Goal: Transaction & Acquisition: Purchase product/service

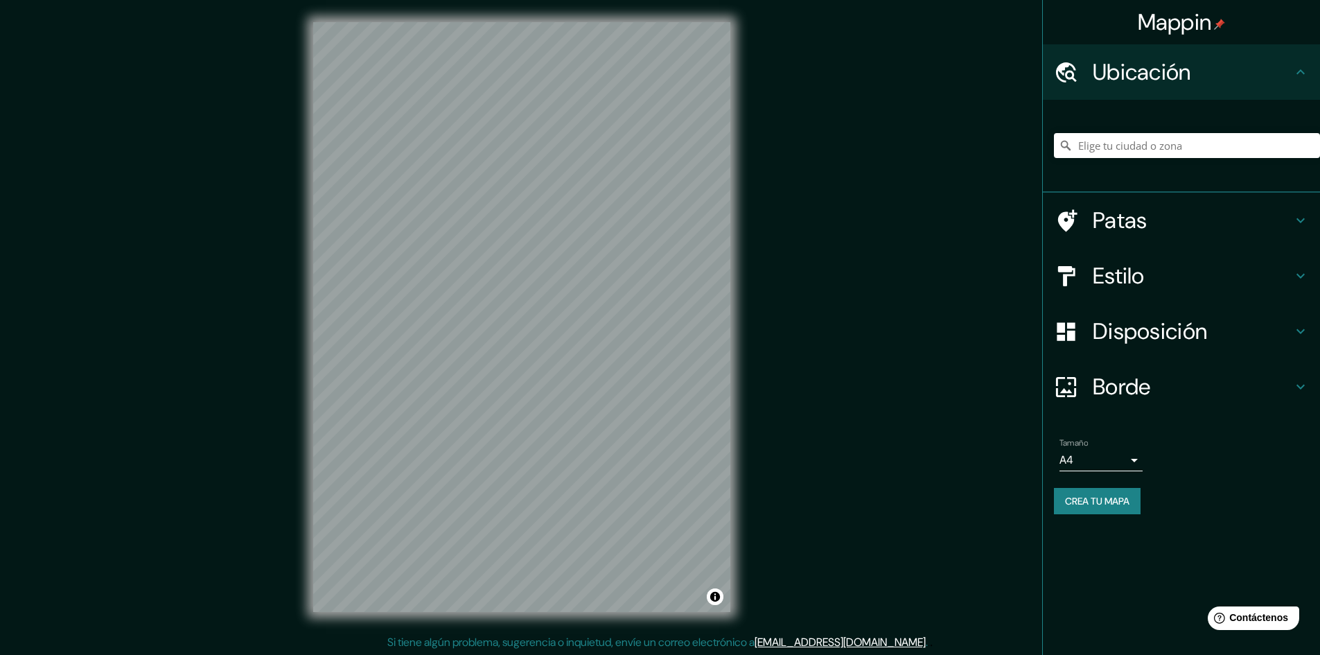
scroll to position [1, 0]
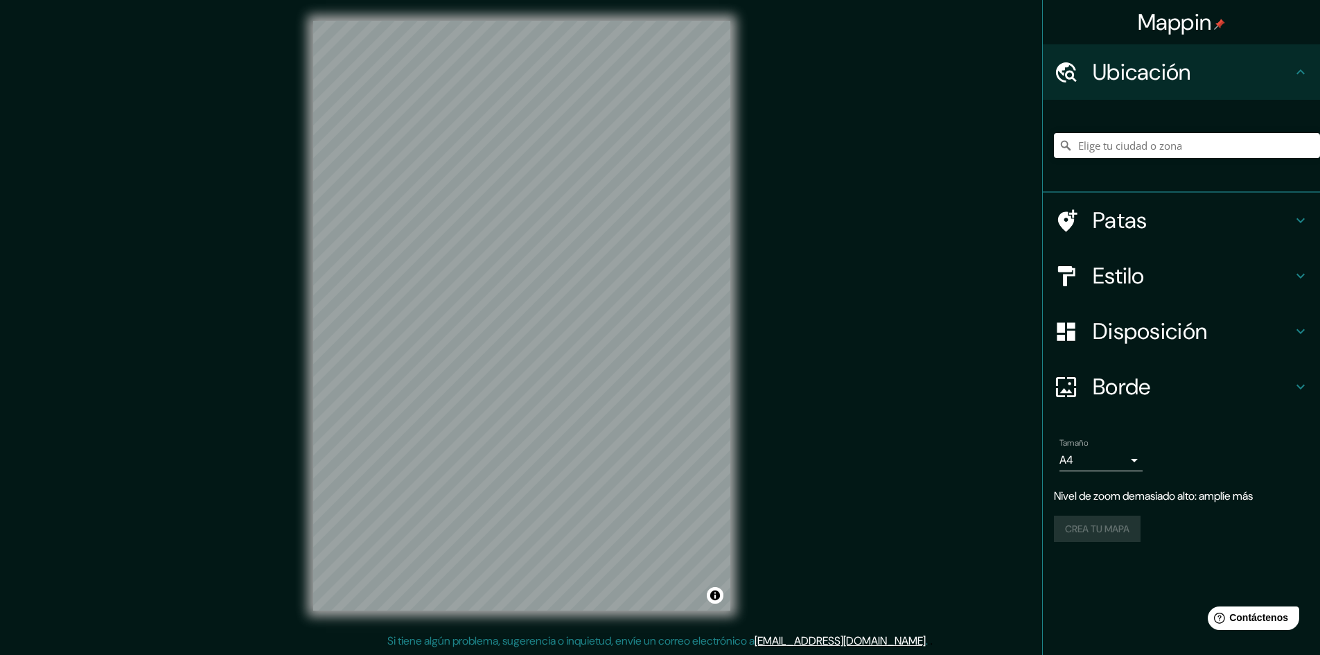
click at [1159, 277] on h4 "Estilo" at bounding box center [1192, 276] width 200 height 28
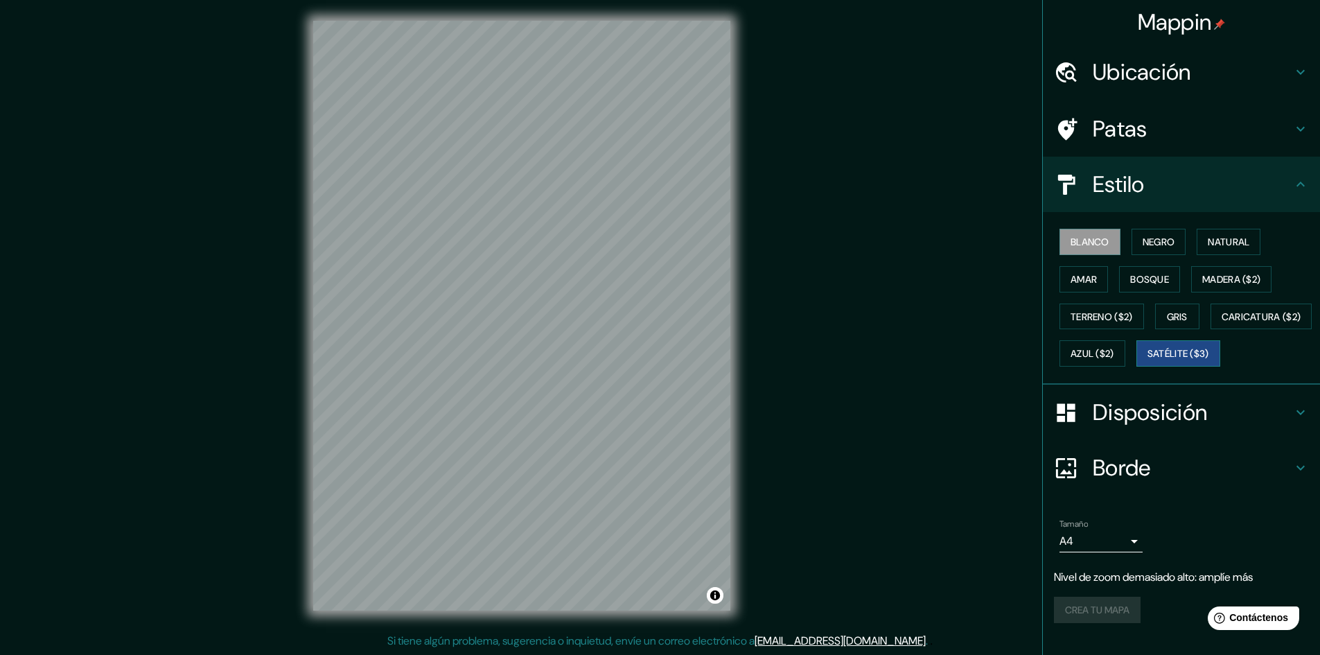
click at [1147, 360] on font "Satélite ($3)" at bounding box center [1178, 354] width 62 height 12
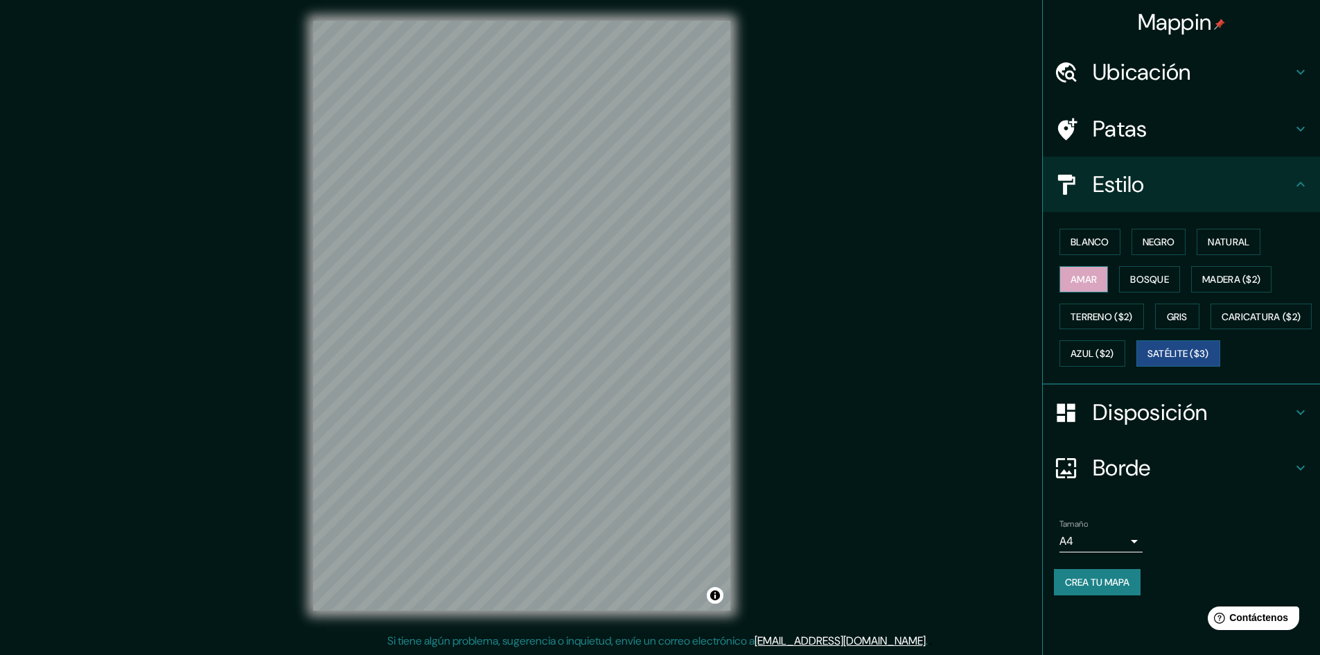
click at [1094, 267] on button "Amar" at bounding box center [1083, 279] width 48 height 26
click at [1150, 427] on font "Disposición" at bounding box center [1149, 412] width 114 height 29
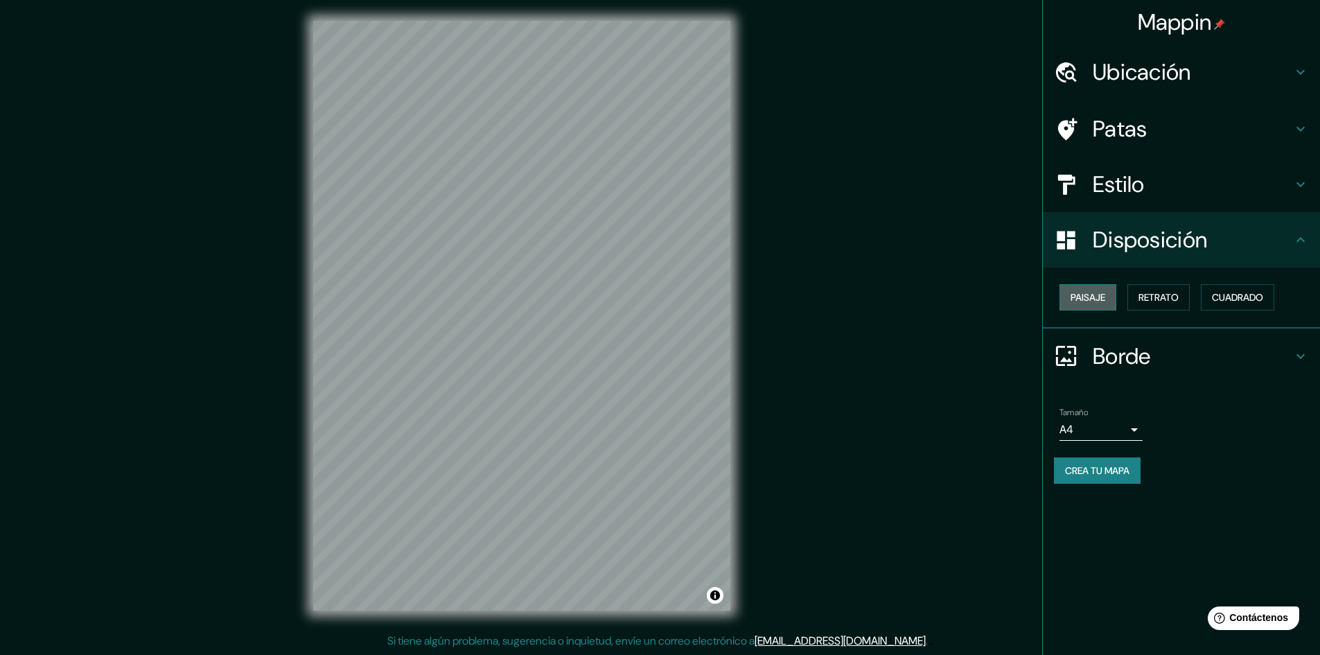
click at [1116, 291] on button "Paisaje" at bounding box center [1087, 297] width 57 height 26
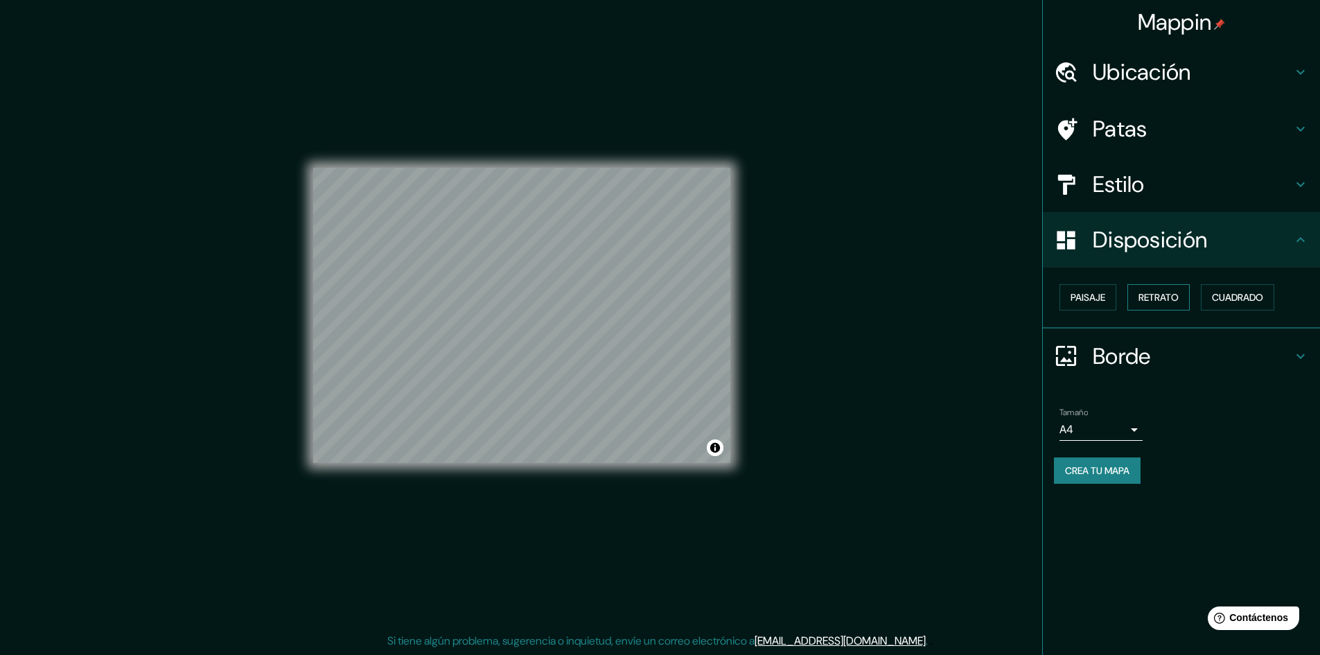
click at [1161, 291] on font "Retrato" at bounding box center [1158, 297] width 40 height 12
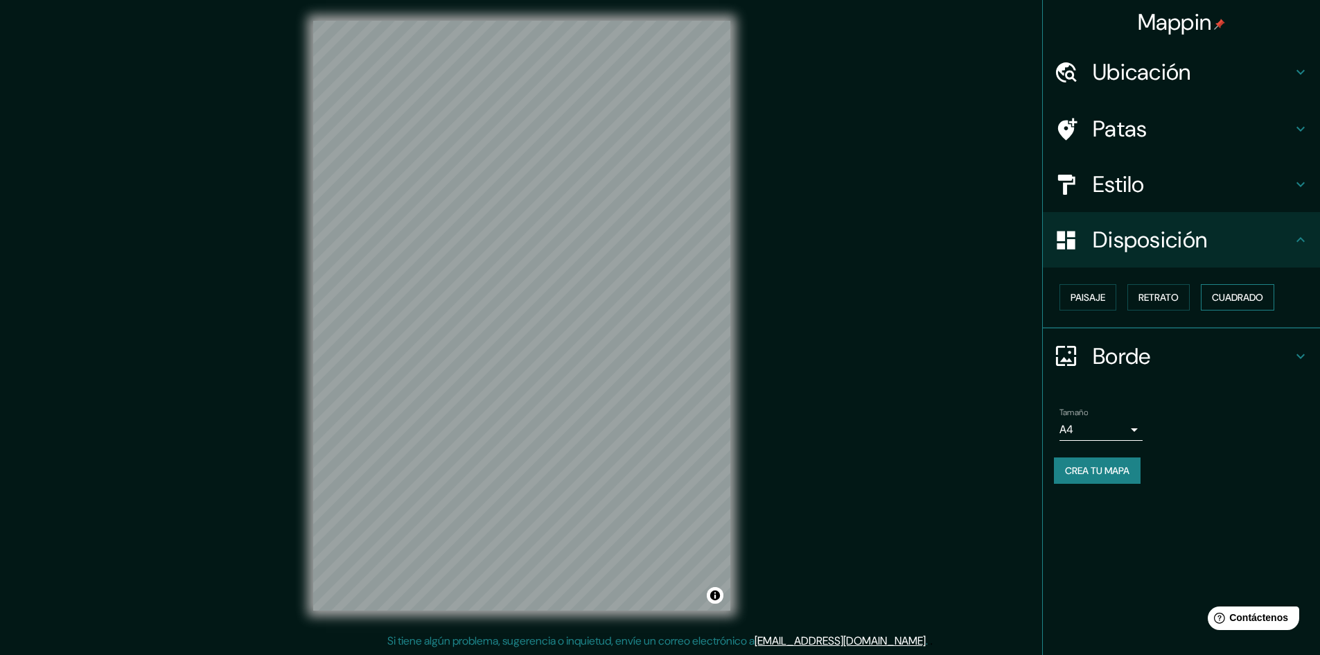
click at [1231, 293] on font "Cuadrado" at bounding box center [1237, 297] width 51 height 12
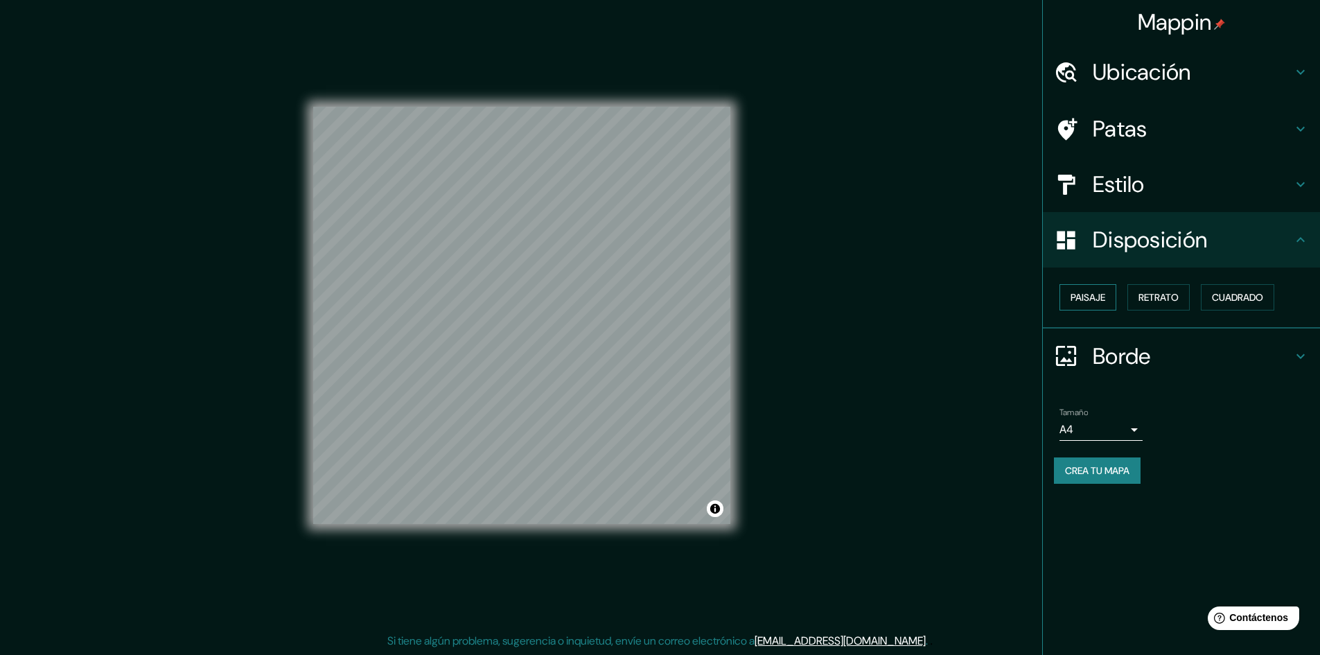
click at [1074, 295] on font "Paisaje" at bounding box center [1087, 297] width 35 height 12
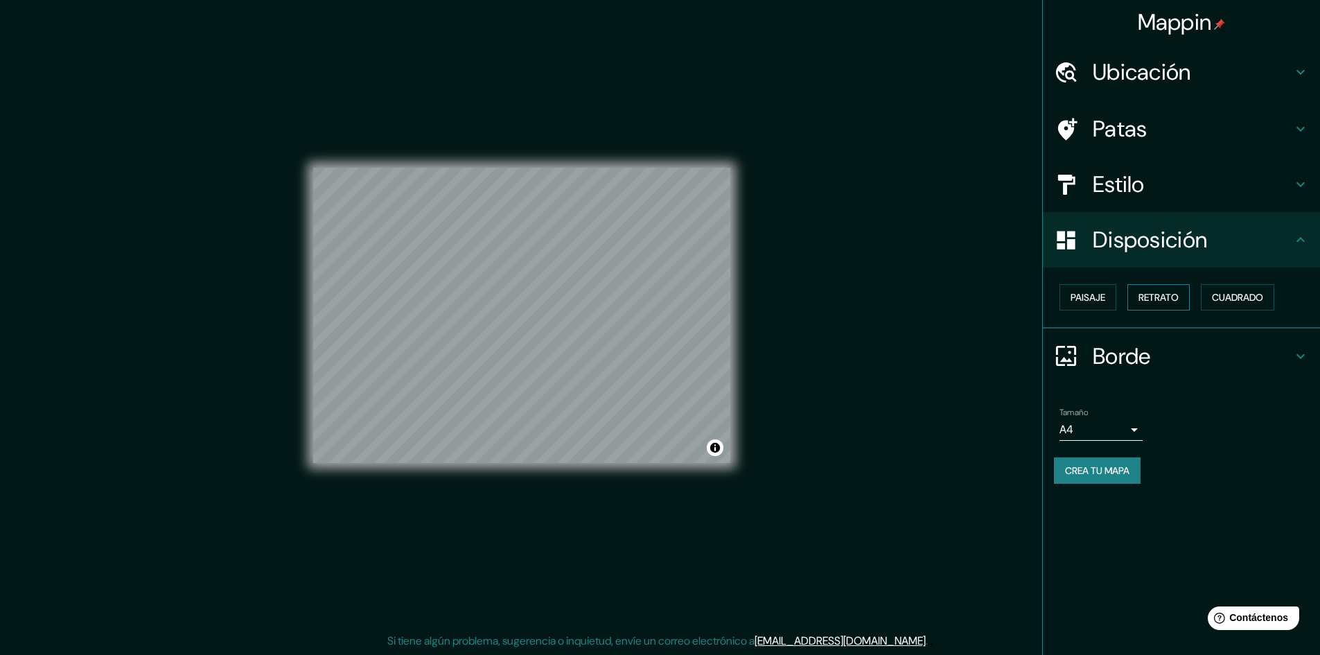
click at [1171, 290] on font "Retrato" at bounding box center [1158, 297] width 40 height 18
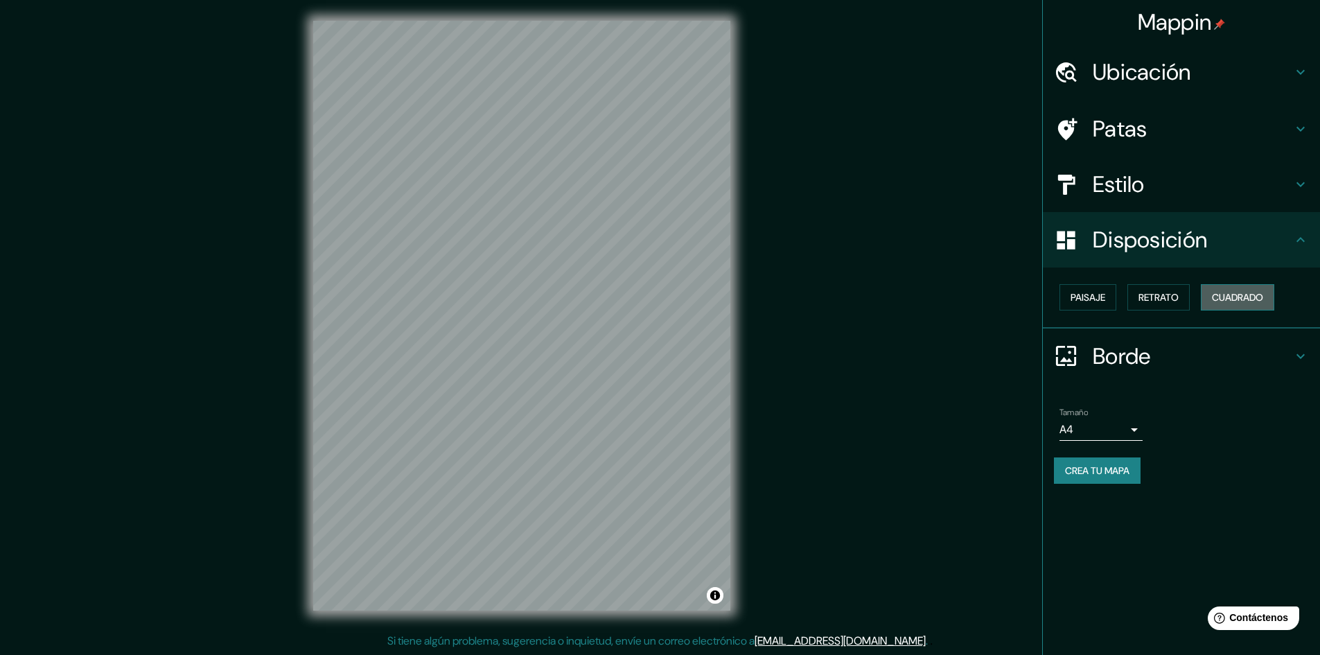
click at [1227, 296] on font "Cuadrado" at bounding box center [1237, 297] width 51 height 12
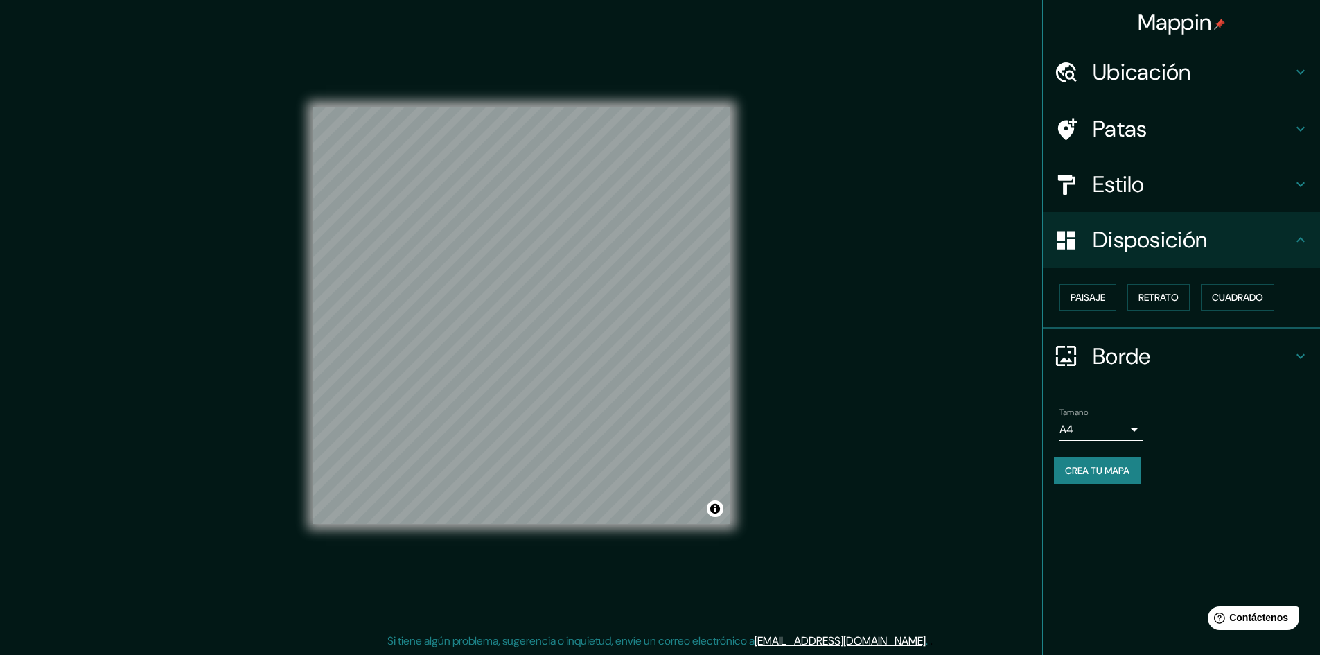
click at [1148, 177] on h4 "Estilo" at bounding box center [1192, 184] width 200 height 28
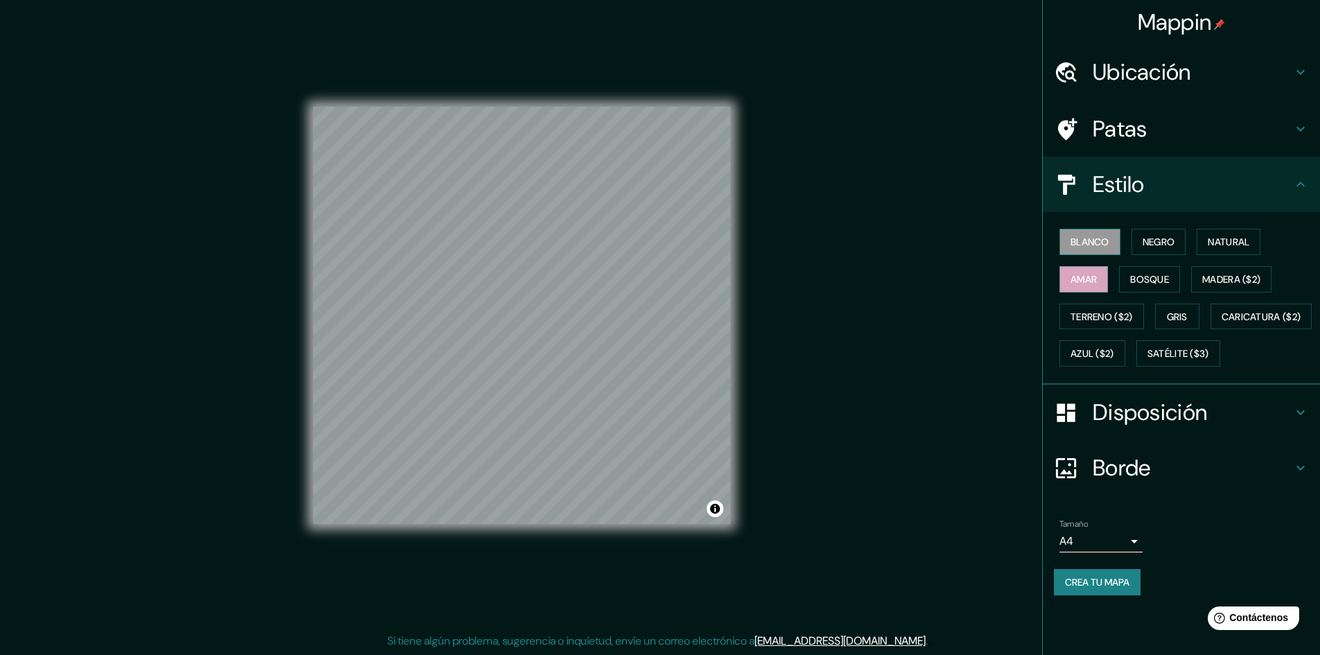
click at [1104, 240] on font "Blanco" at bounding box center [1089, 242] width 39 height 12
click at [1150, 236] on font "Negro" at bounding box center [1158, 242] width 33 height 12
click at [1249, 236] on font "Natural" at bounding box center [1228, 242] width 42 height 12
click at [1143, 236] on button "Negro" at bounding box center [1158, 242] width 55 height 26
click at [1077, 281] on font "Amar" at bounding box center [1083, 279] width 26 height 12
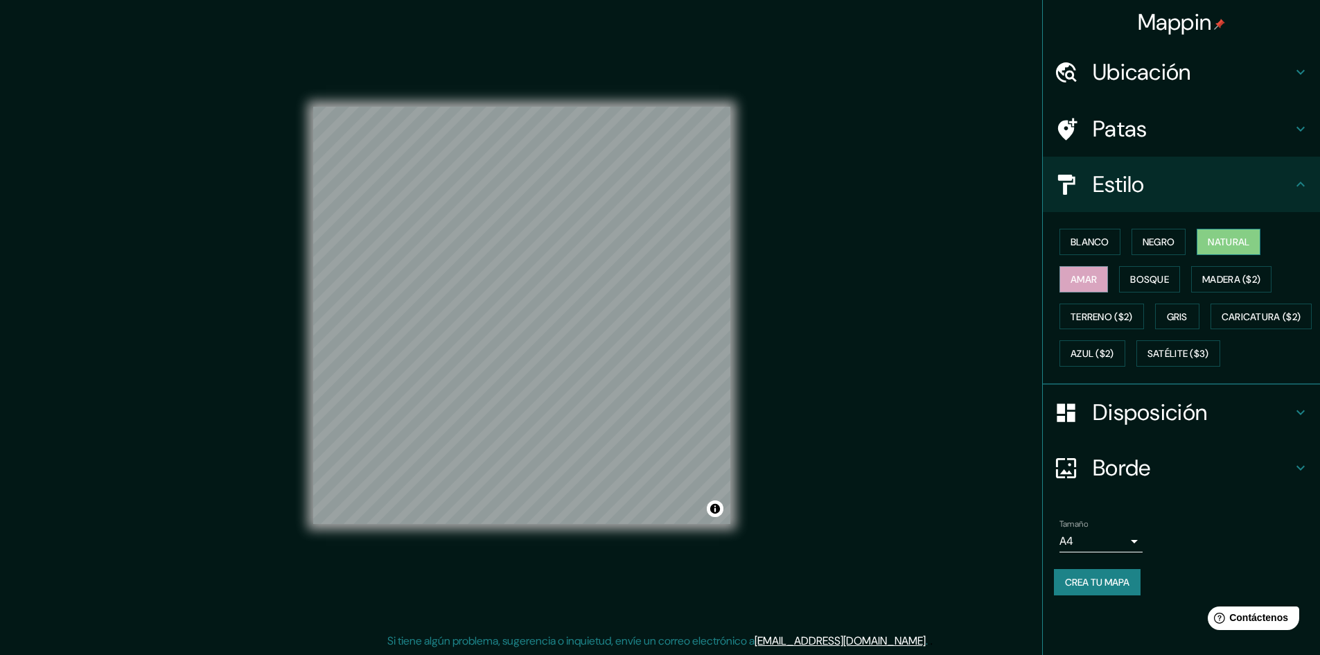
click at [1219, 245] on font "Natural" at bounding box center [1228, 242] width 42 height 12
click at [1106, 285] on button "Amar" at bounding box center [1083, 279] width 48 height 26
drag, startPoint x: 767, startPoint y: 454, endPoint x: 875, endPoint y: 436, distance: 109.6
click at [853, 409] on div "Mappin Ubicación Patas Estilo Blanco Negro Natural Amar Bosque Madera ($2) Terr…" at bounding box center [660, 327] width 1320 height 656
click at [1106, 558] on div "Tamaño A4 single" at bounding box center [1181, 535] width 255 height 44
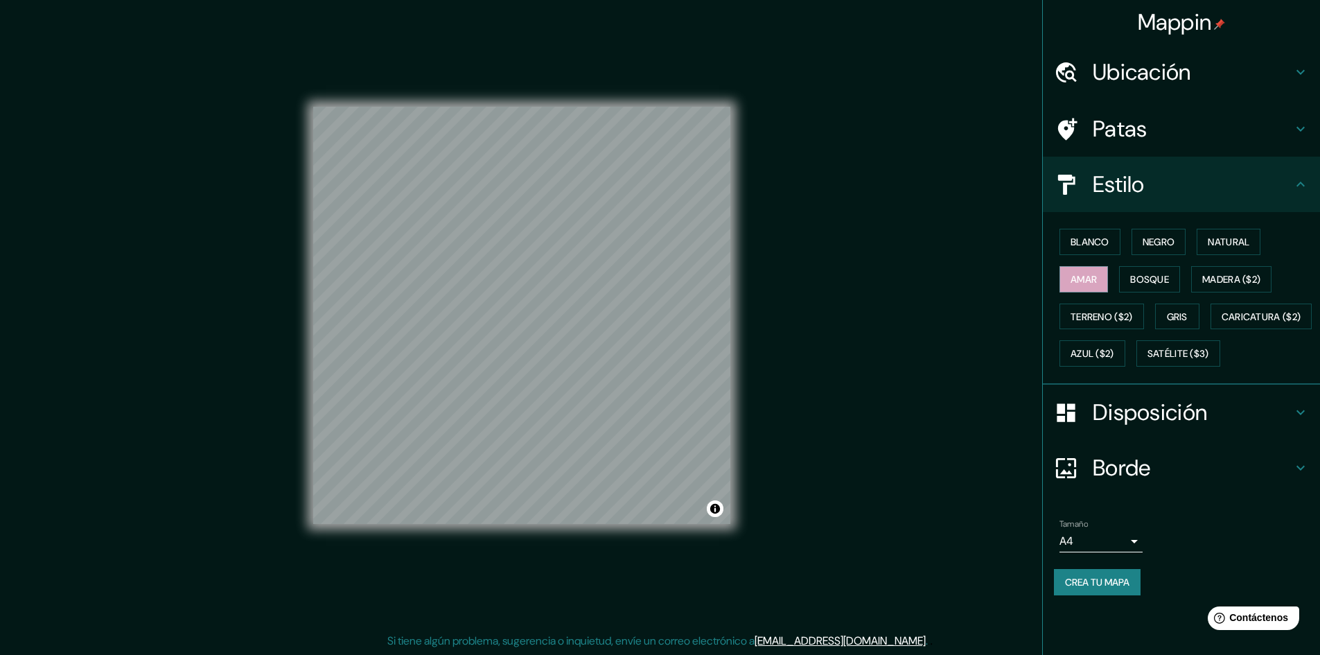
click at [1110, 575] on body "Mappin Ubicación Patas Estilo Blanco Negro Natural Amar Bosque Madera ($2) Terr…" at bounding box center [660, 326] width 1320 height 655
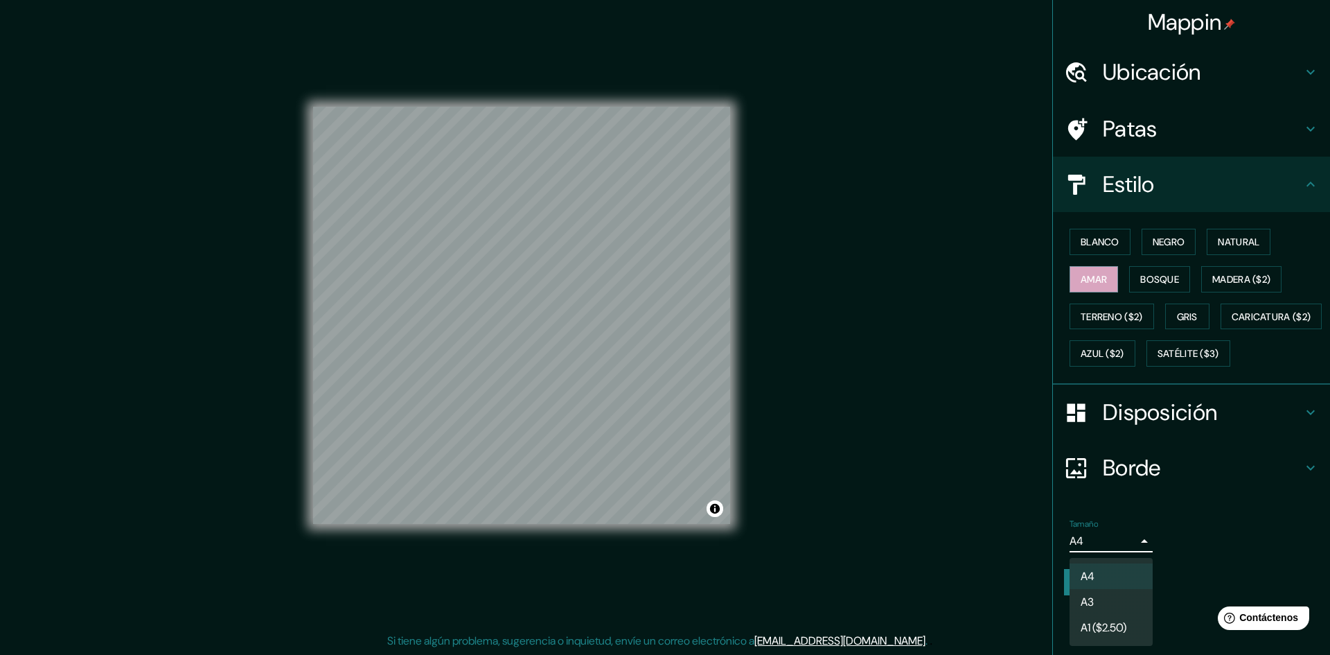
click at [1113, 596] on li "A3" at bounding box center [1111, 602] width 83 height 26
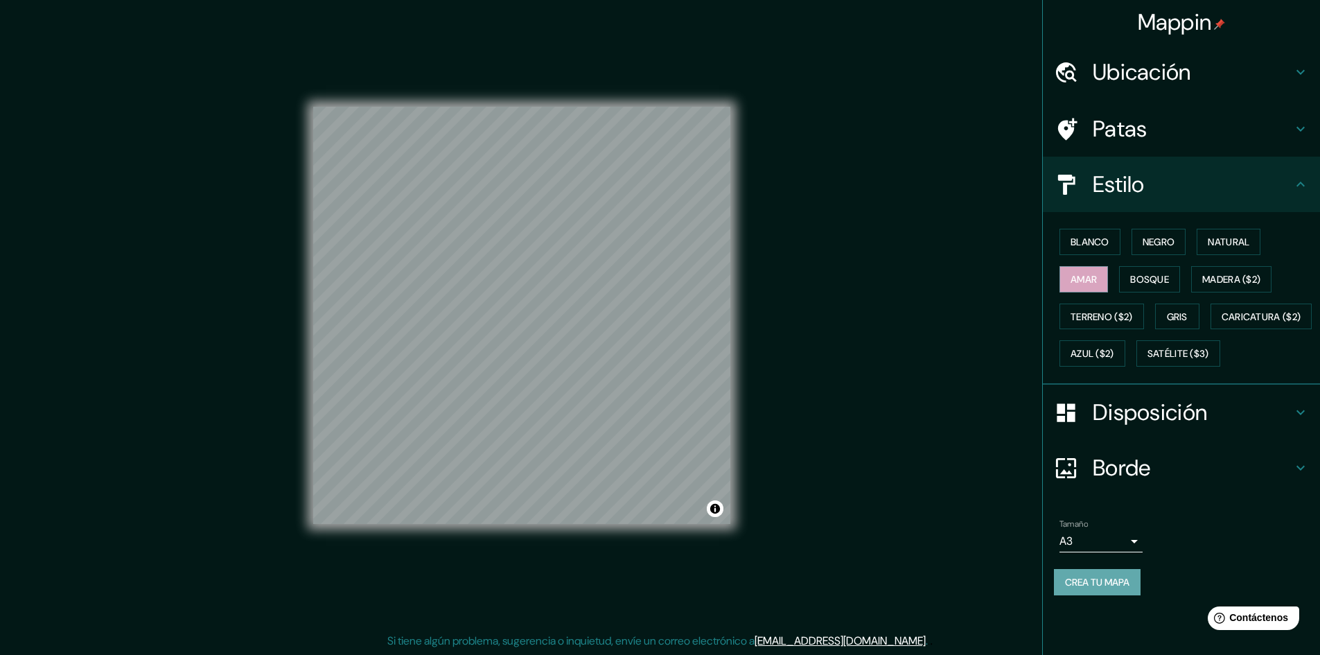
click at [1072, 588] on font "Crea tu mapa" at bounding box center [1097, 582] width 64 height 12
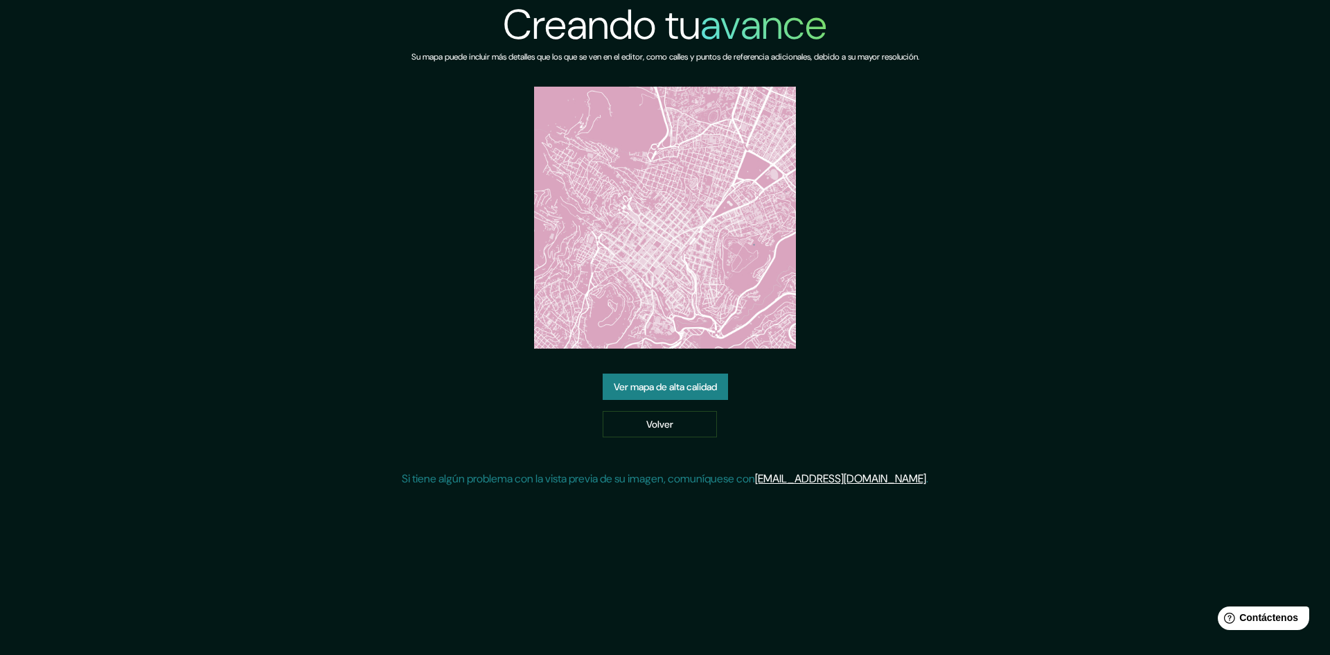
click at [678, 391] on font "Ver mapa de alta calidad" at bounding box center [665, 386] width 103 height 12
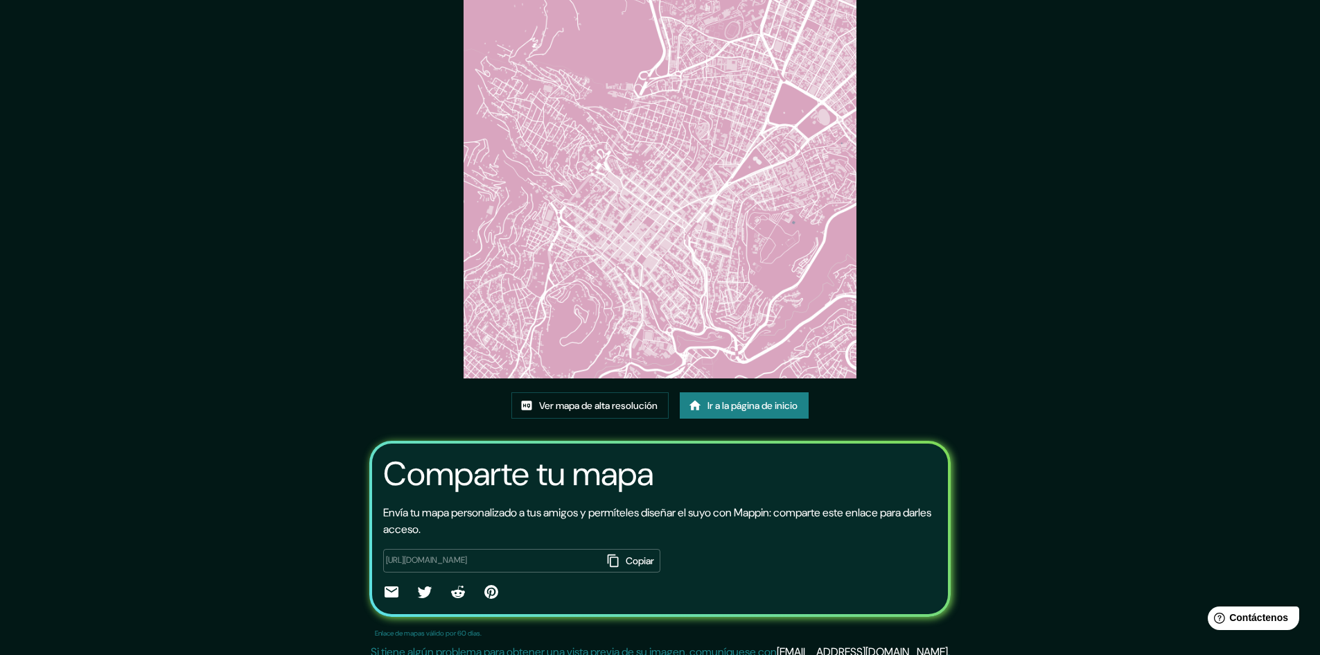
scroll to position [86, 0]
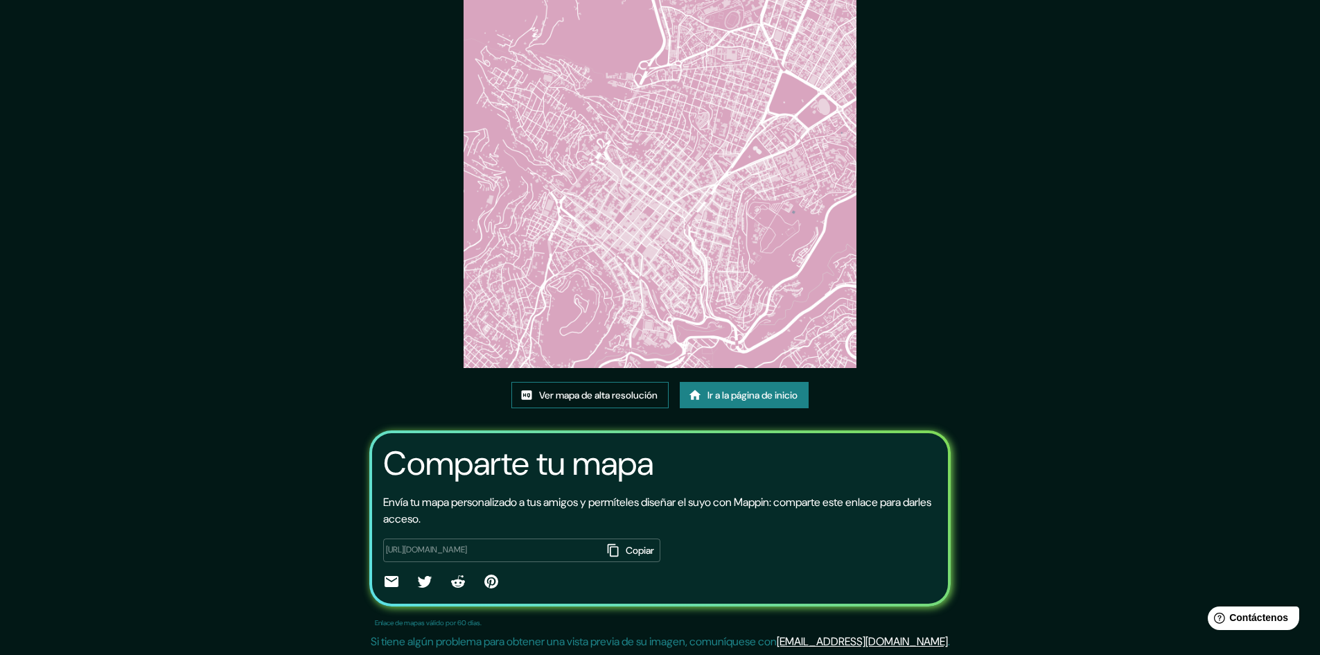
click at [589, 401] on font "Ver mapa de alta resolución" at bounding box center [598, 395] width 118 height 12
click at [603, 548] on button "Copiar" at bounding box center [631, 550] width 57 height 24
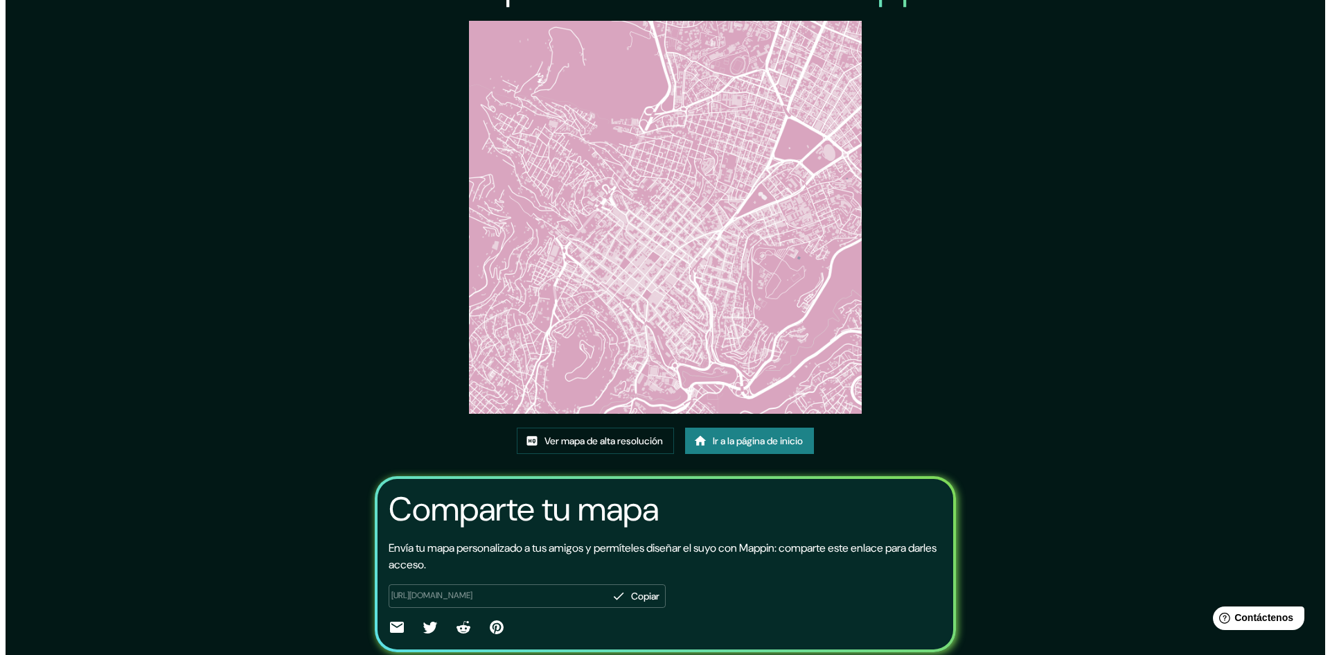
scroll to position [0, 0]
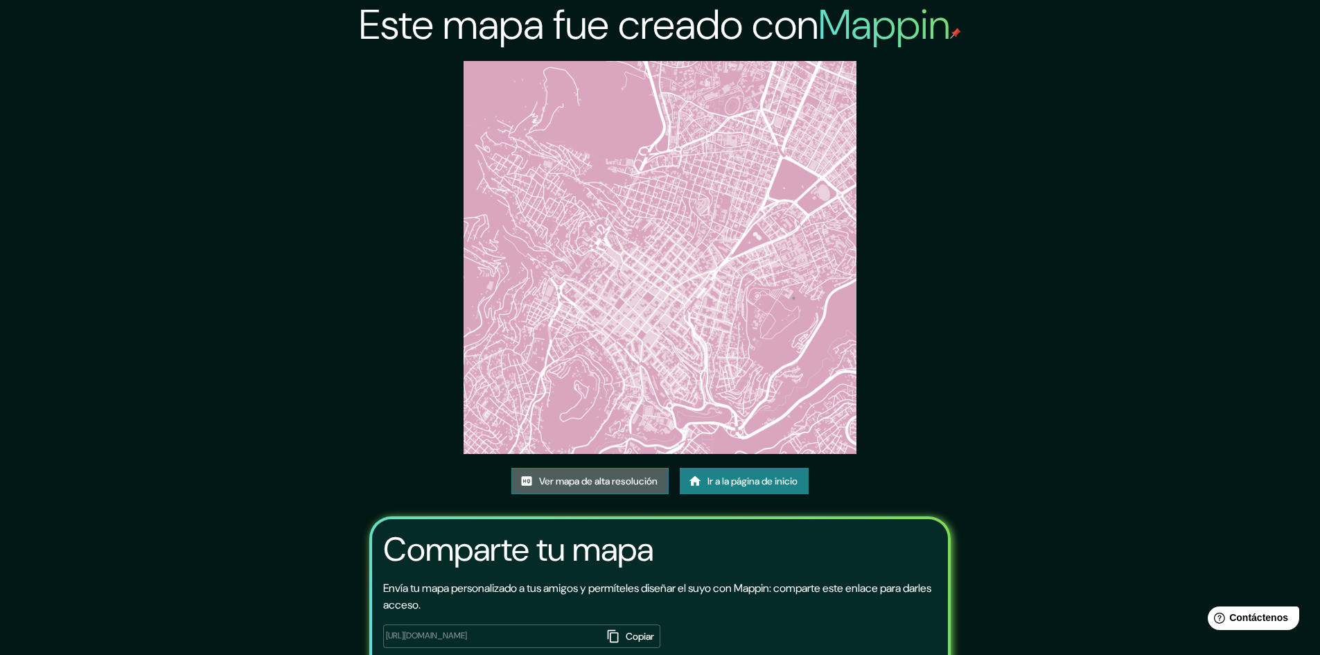
click at [616, 481] on font "Ver mapa de alta resolución" at bounding box center [598, 481] width 118 height 12
click at [729, 479] on font "Ir a la página de inicio" at bounding box center [752, 481] width 90 height 12
drag, startPoint x: 665, startPoint y: 382, endPoint x: 751, endPoint y: 272, distance: 139.1
click at [751, 272] on img at bounding box center [659, 257] width 393 height 393
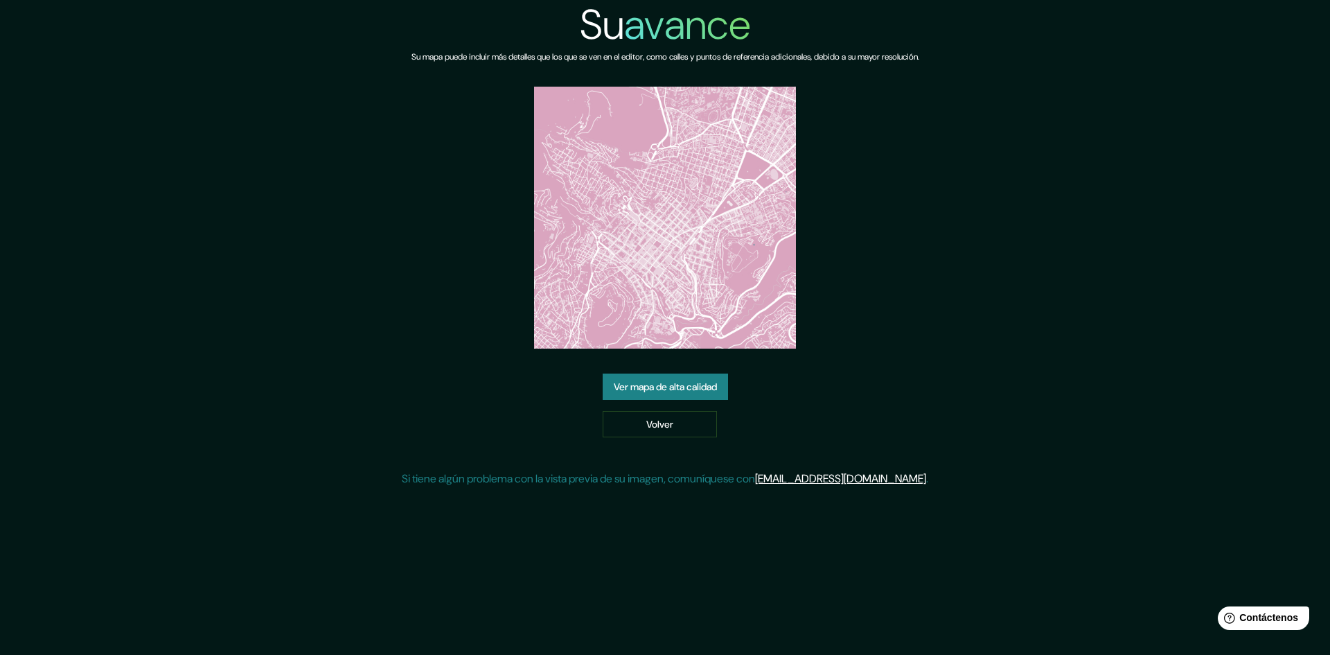
click at [9, 2] on div "Su avance Su mapa puede incluir más detalles que los que se ven en el editor, c…" at bounding box center [665, 249] width 1330 height 498
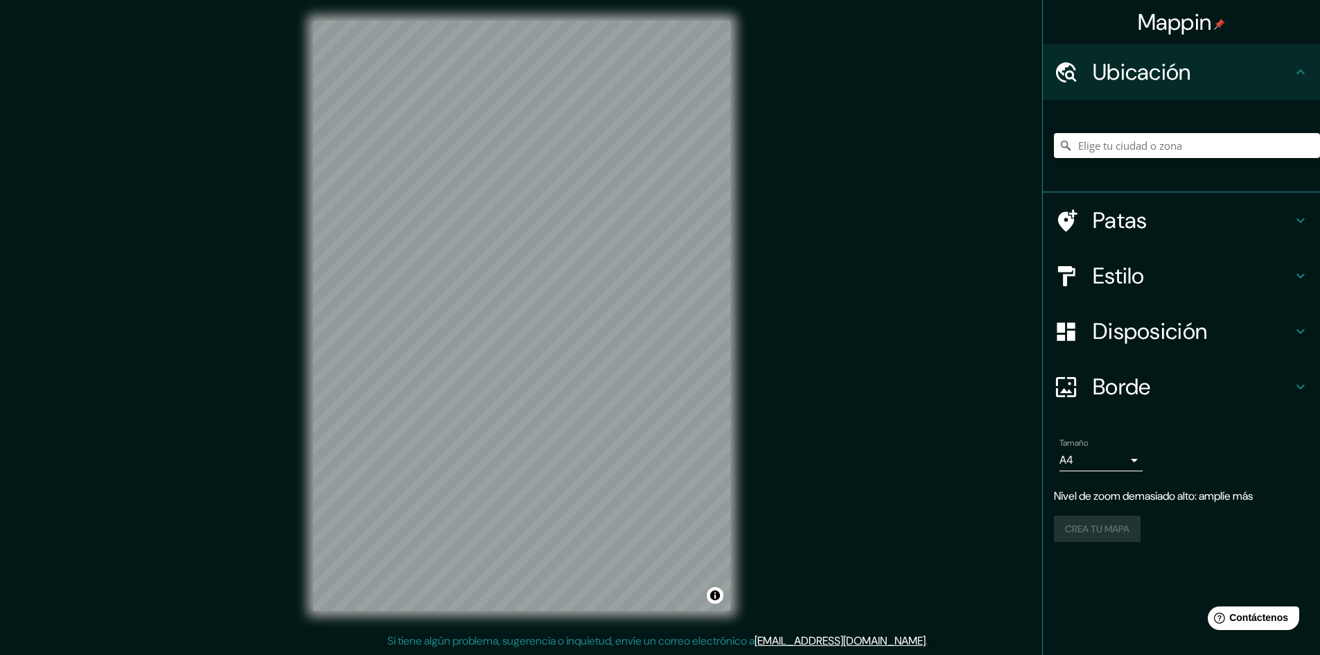
click at [1113, 337] on font "Disposición" at bounding box center [1149, 331] width 114 height 29
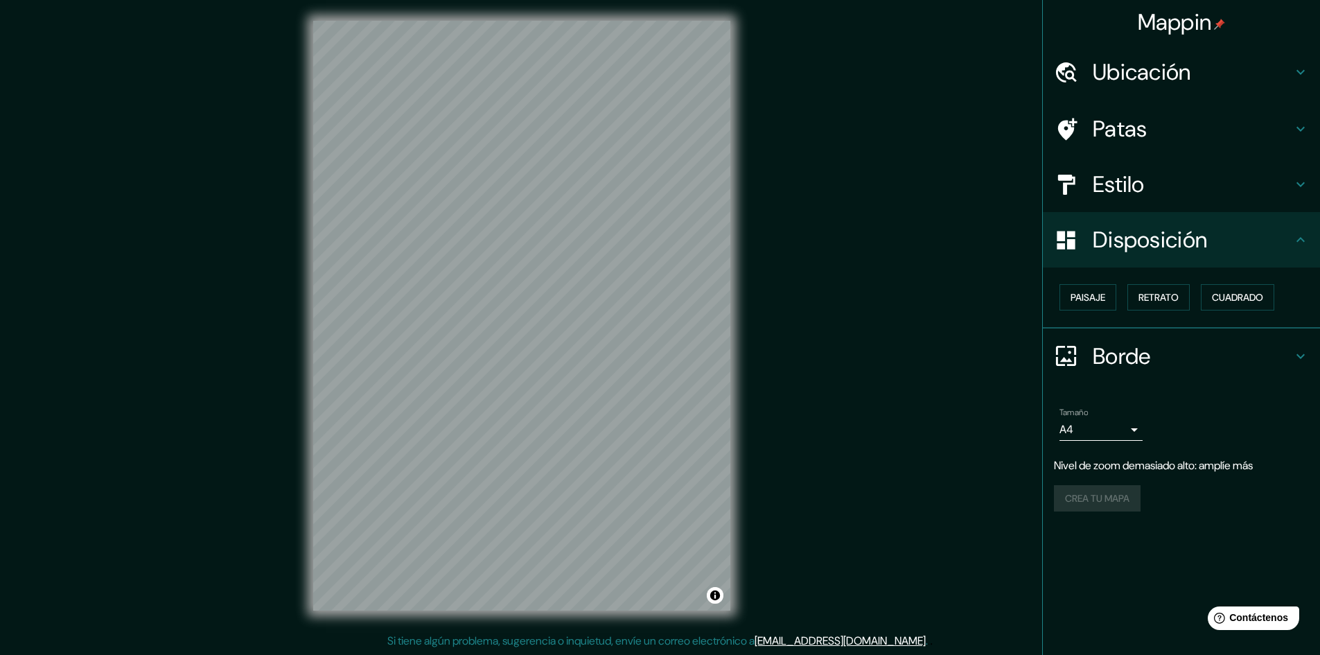
click at [1144, 166] on div "Estilo" at bounding box center [1181, 184] width 277 height 55
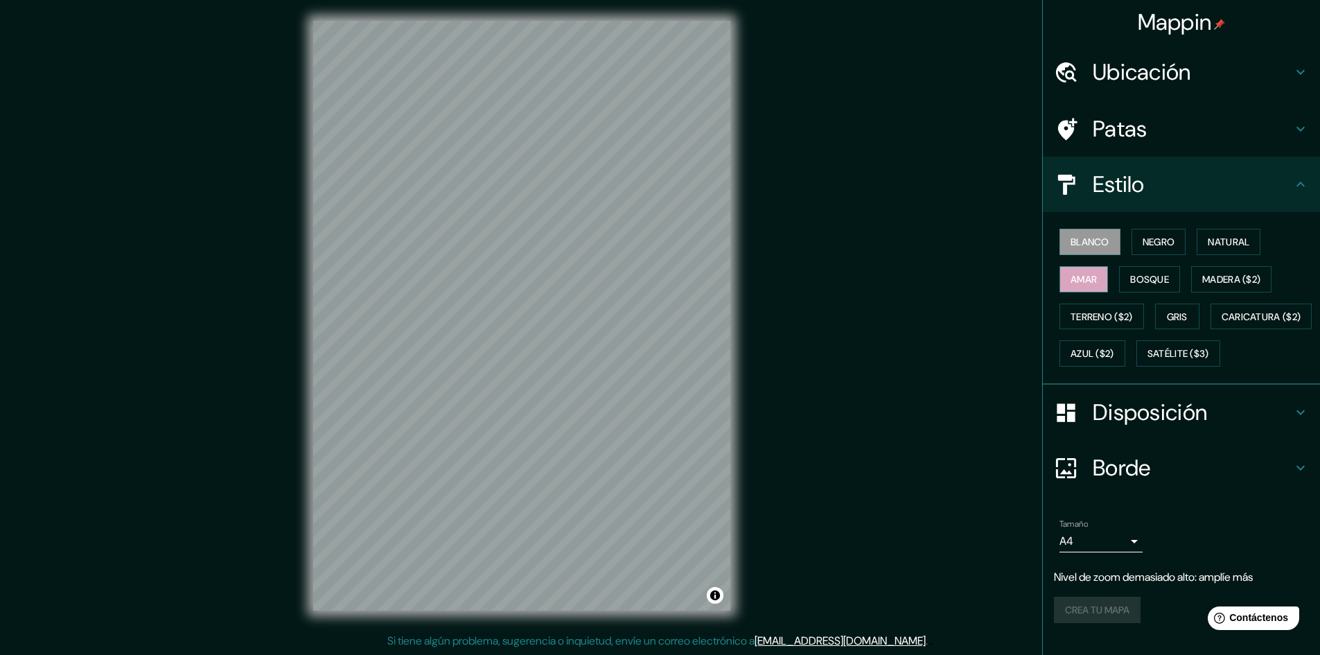
click at [1086, 272] on font "Amar" at bounding box center [1083, 279] width 26 height 18
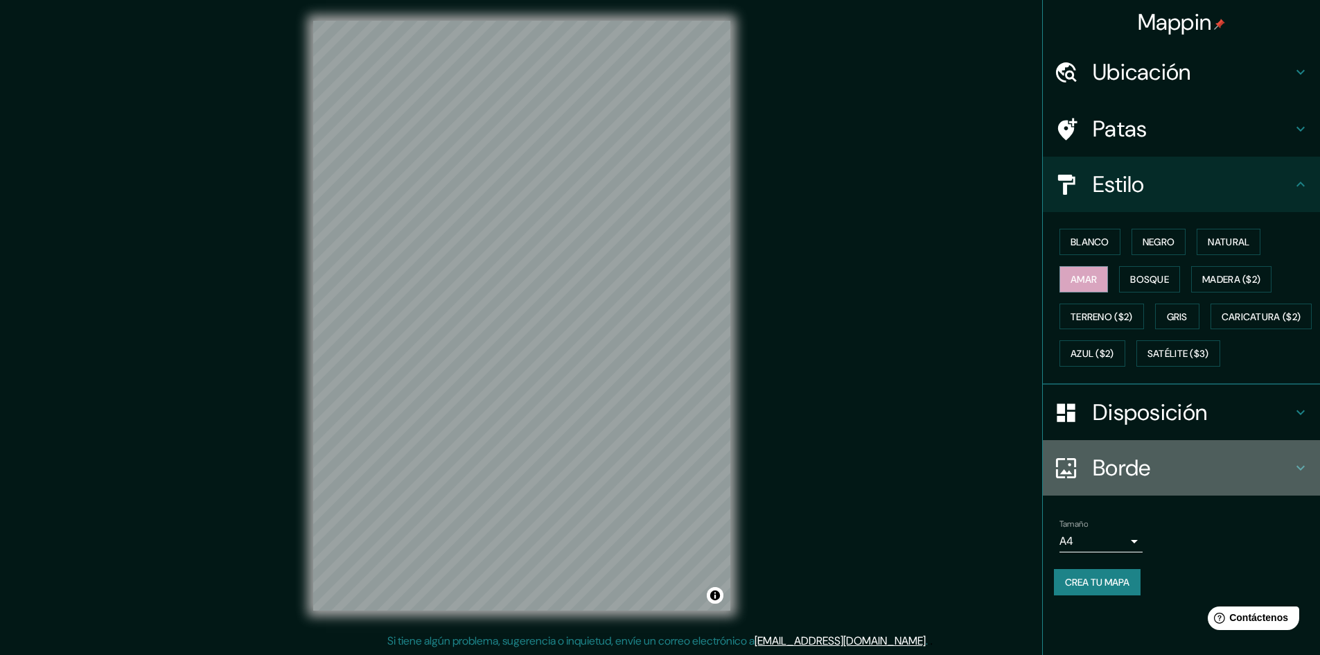
click at [1108, 482] on font "Borde" at bounding box center [1121, 467] width 58 height 29
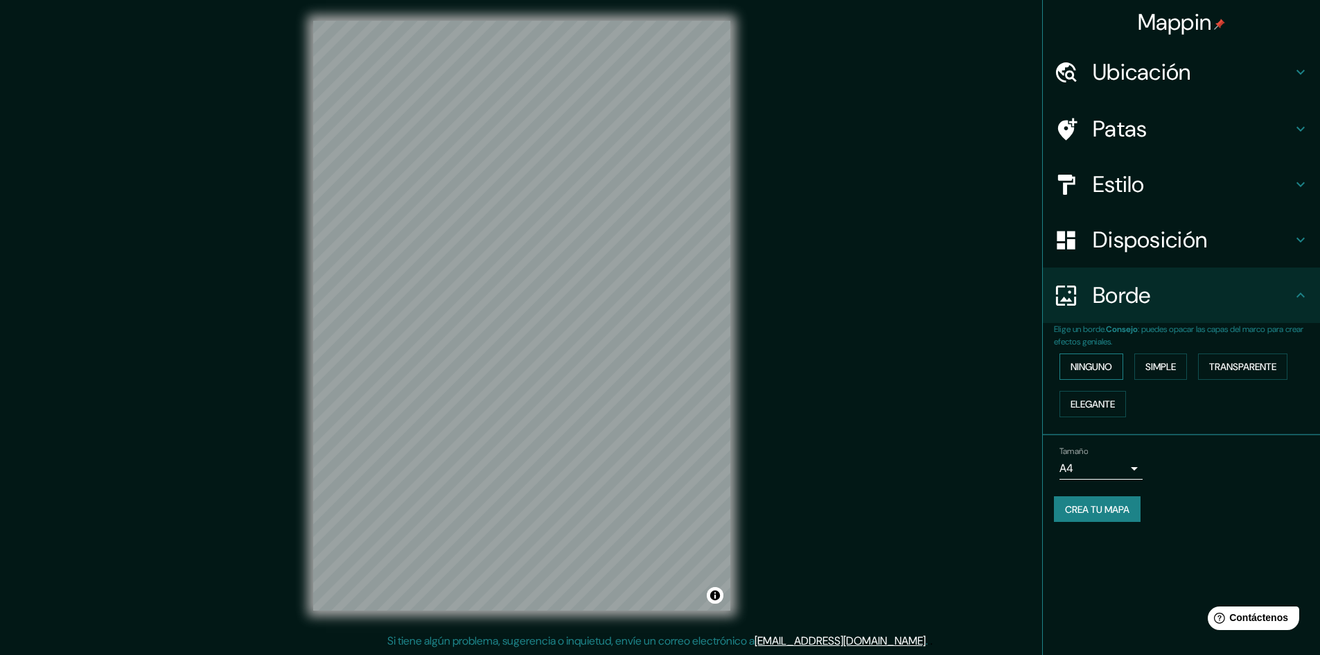
click at [1109, 364] on font "Ninguno" at bounding box center [1091, 366] width 42 height 12
click at [1158, 360] on font "Simple" at bounding box center [1160, 366] width 30 height 18
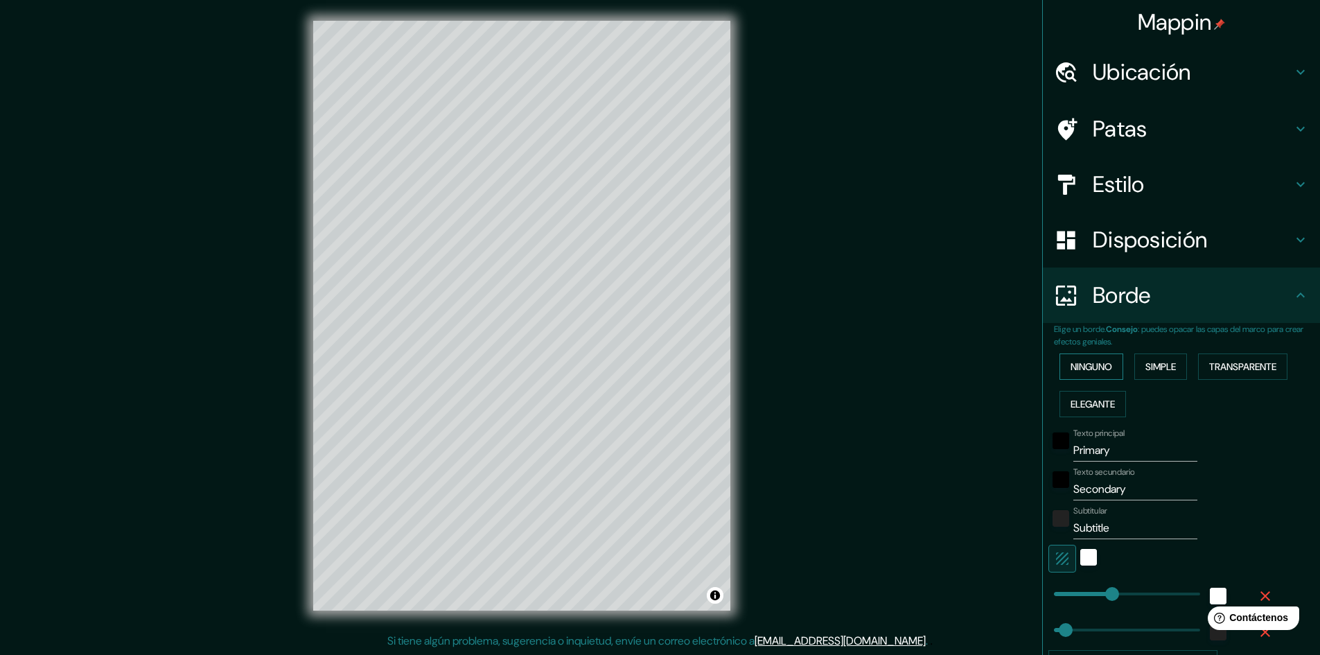
click at [1091, 363] on font "Ninguno" at bounding box center [1091, 366] width 42 height 12
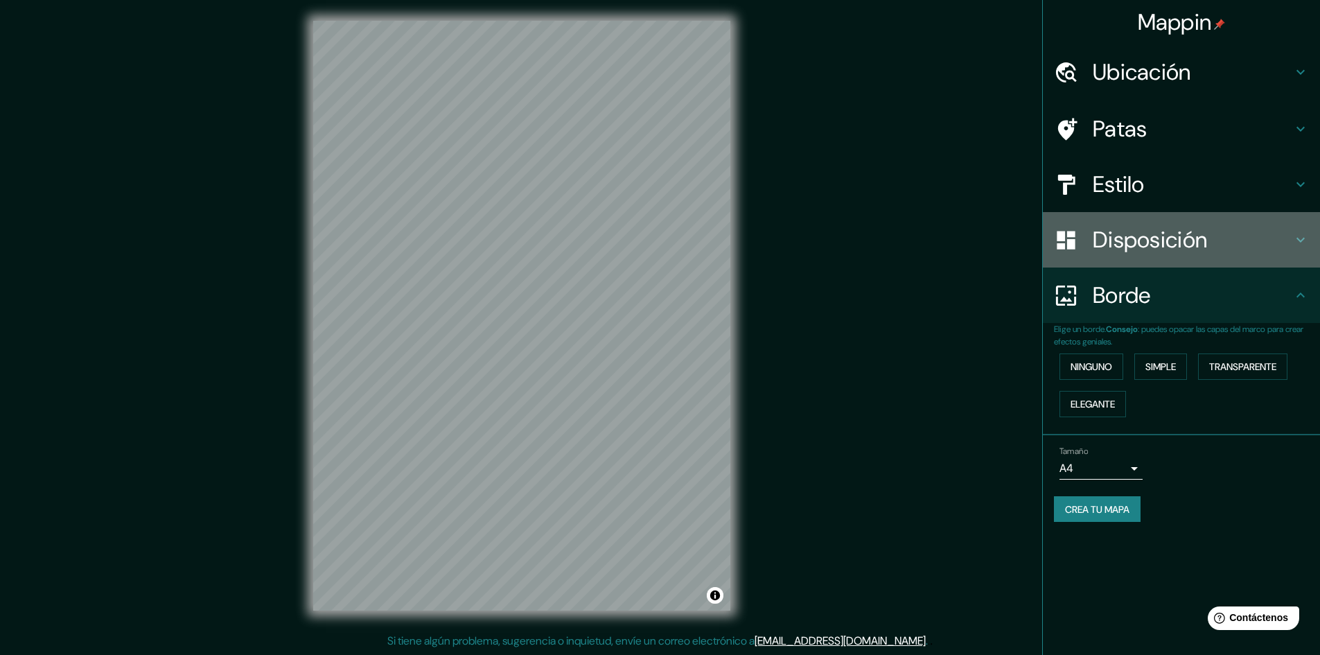
click at [1122, 243] on font "Disposición" at bounding box center [1149, 239] width 114 height 29
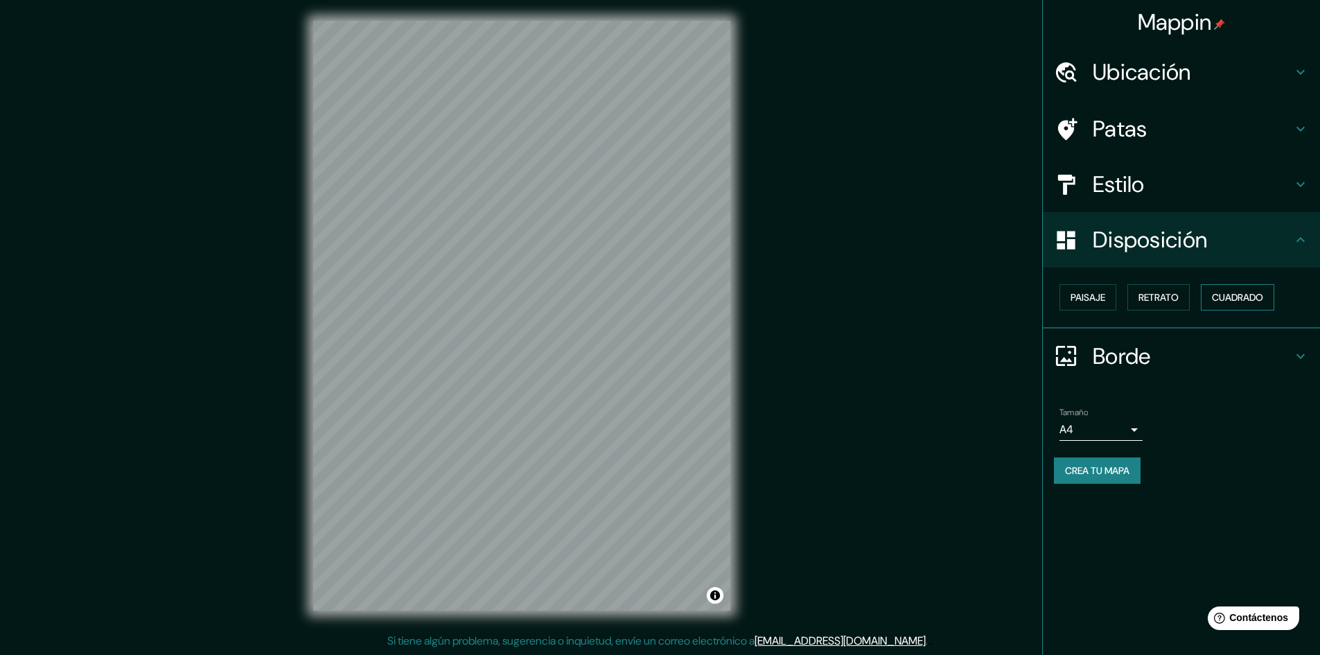
click at [1208, 292] on button "Cuadrado" at bounding box center [1237, 297] width 73 height 26
